Goal: Communication & Community: Participate in discussion

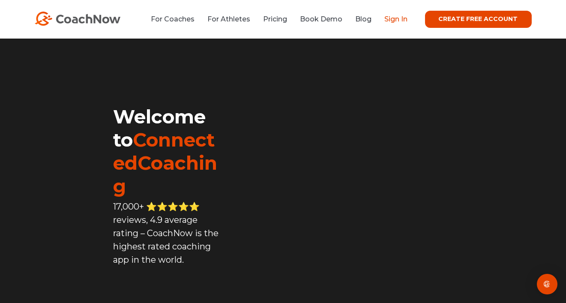
click at [396, 20] on link "Sign In" at bounding box center [396, 19] width 23 height 8
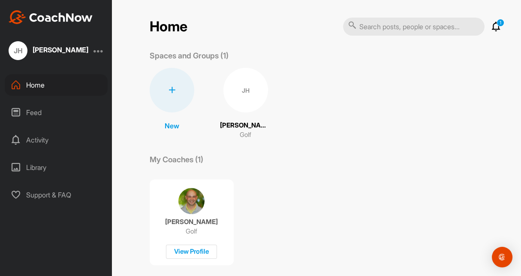
click at [492, 27] on icon at bounding box center [496, 26] width 10 height 10
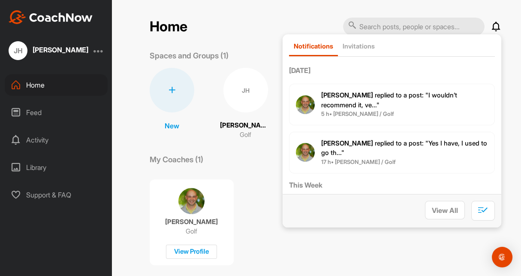
click at [382, 92] on span "[PERSON_NAME] replied to a post : "I wouldn’t recommend it, ve..."" at bounding box center [389, 100] width 136 height 18
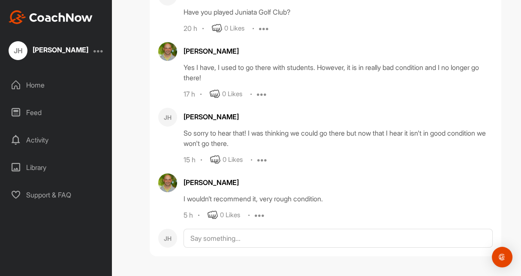
scroll to position [64581, 0]
